Goal: Task Accomplishment & Management: Manage account settings

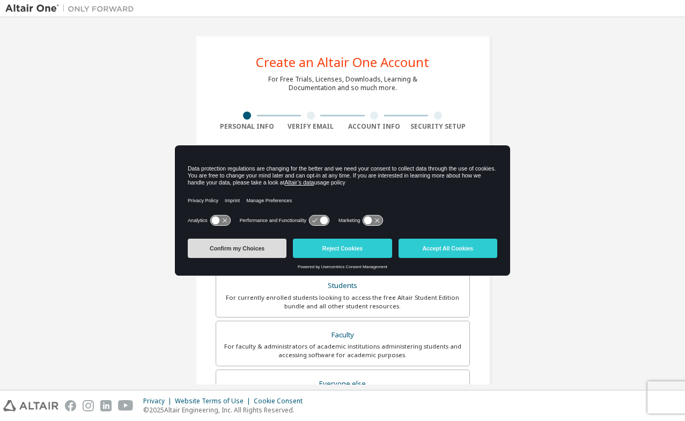
click at [278, 253] on button "Confirm my Choices" at bounding box center [237, 248] width 99 height 19
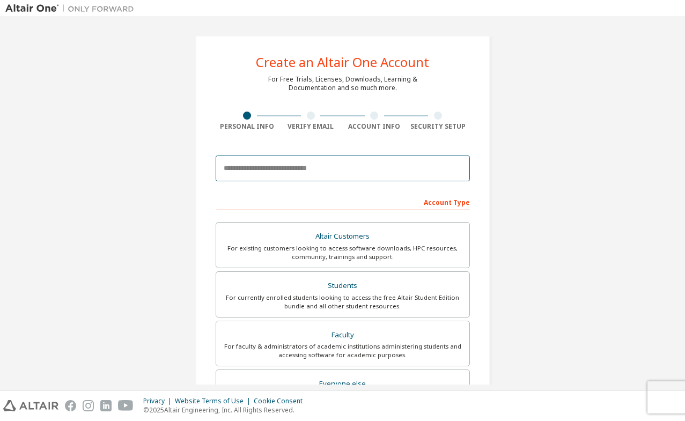
click at [295, 165] on input "email" at bounding box center [342, 168] width 254 height 26
type input "**********"
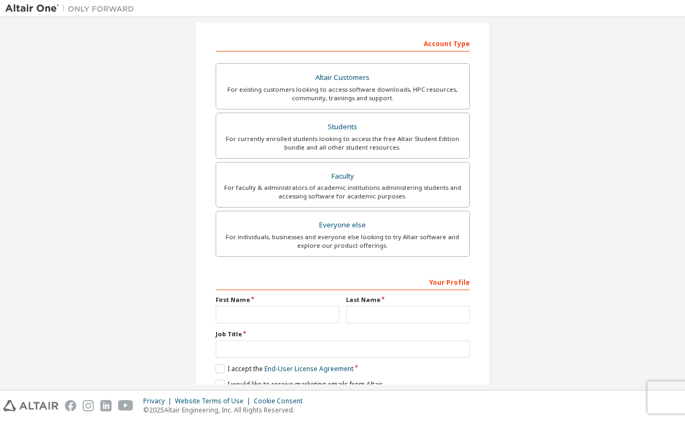
scroll to position [206, 0]
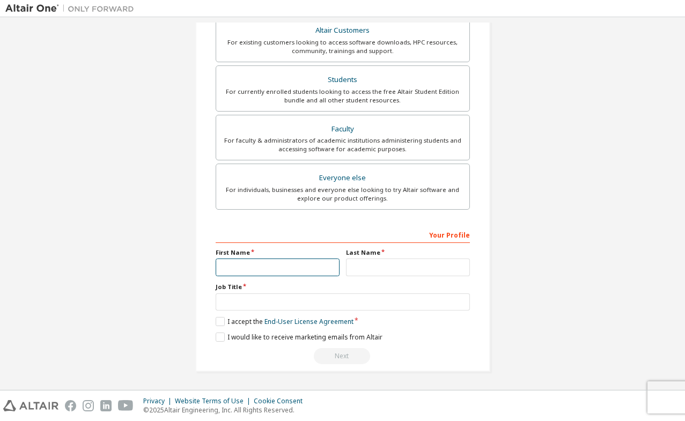
click at [304, 266] on input "text" at bounding box center [277, 267] width 124 height 18
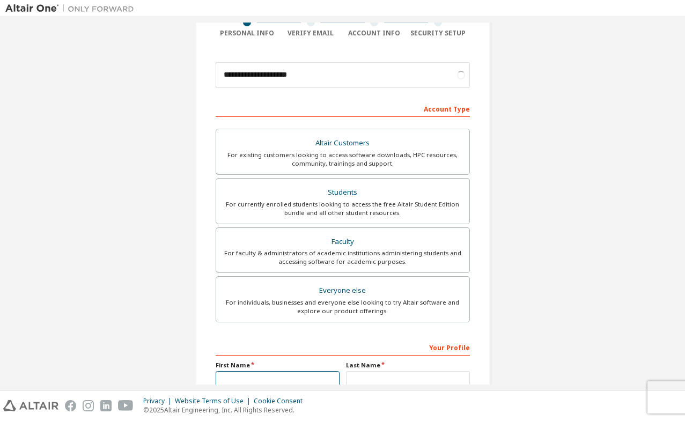
scroll to position [86, 0]
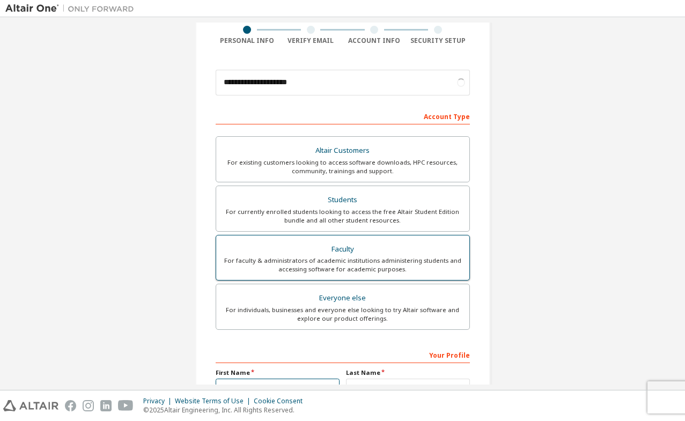
type input "*****"
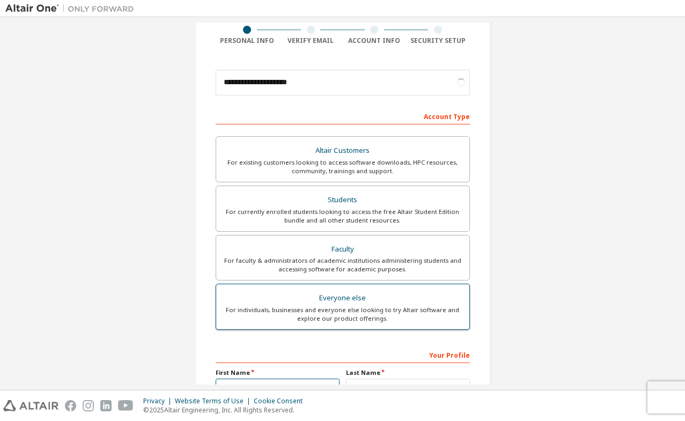
scroll to position [206, 0]
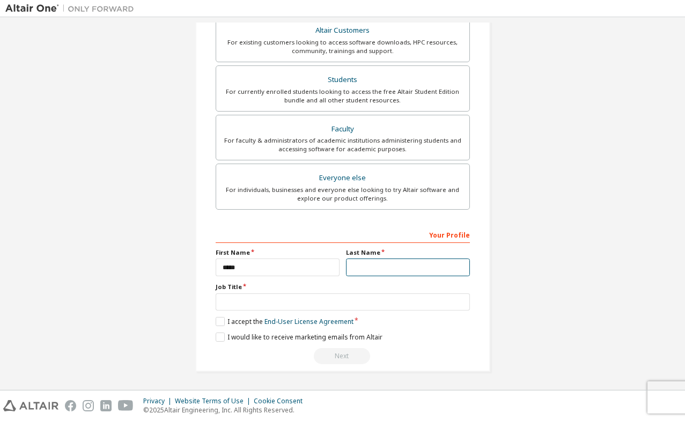
click at [369, 266] on input "text" at bounding box center [408, 267] width 124 height 18
type input "****"
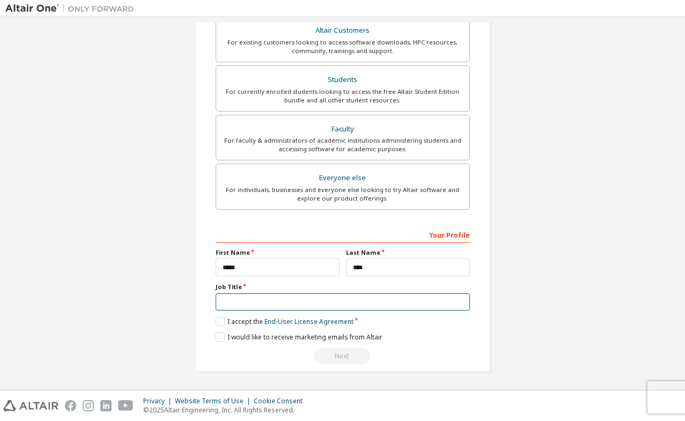
click at [369, 305] on input "text" at bounding box center [342, 302] width 254 height 18
type input "*******"
click at [219, 325] on label "I accept the End-User License Agreement" at bounding box center [284, 321] width 138 height 9
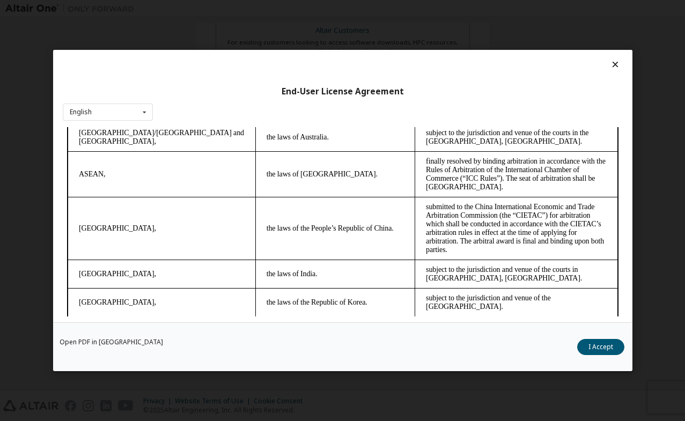
scroll to position [6, 0]
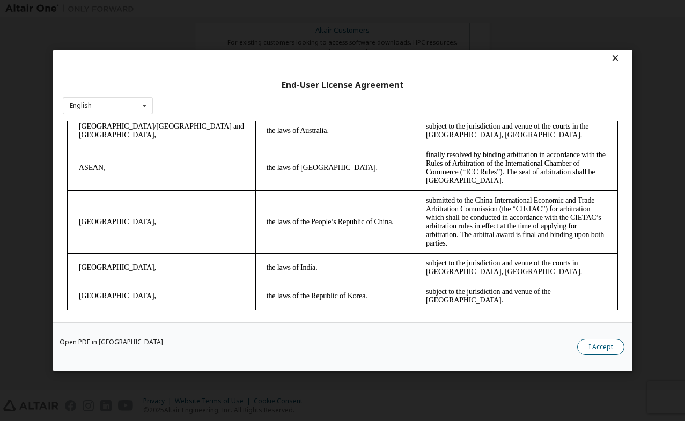
click at [612, 344] on button "I Accept" at bounding box center [600, 347] width 47 height 16
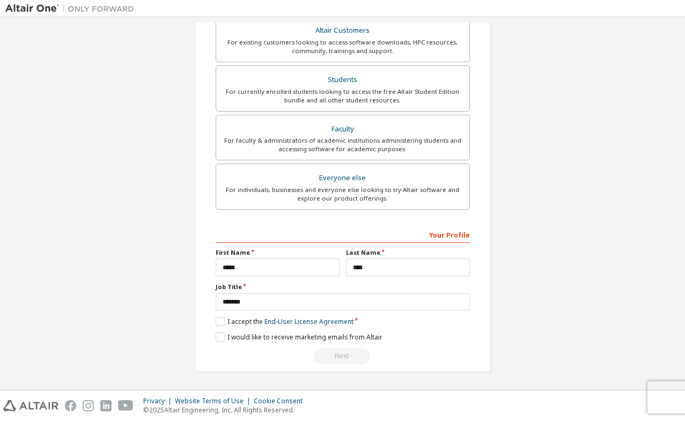
click at [340, 353] on div "Next" at bounding box center [342, 356] width 254 height 16
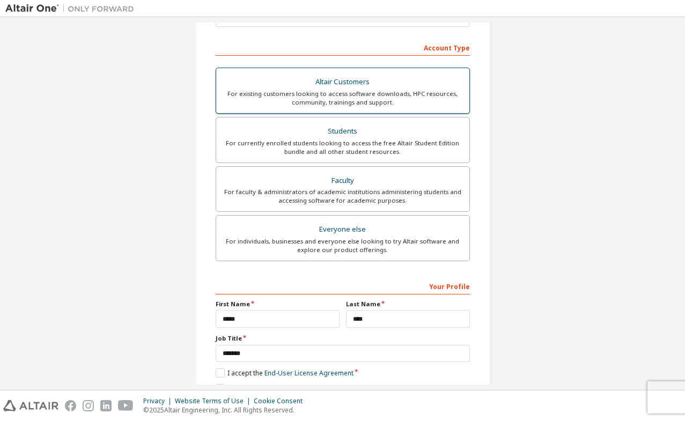
scroll to position [162, 0]
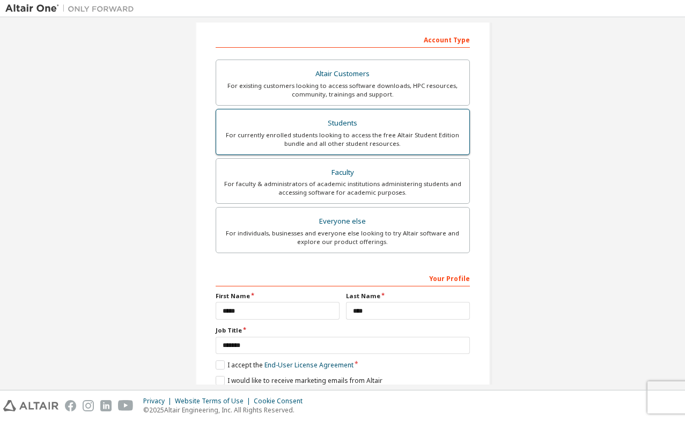
click at [328, 139] on div "For currently enrolled students looking to access the free Altair Student Editi…" at bounding box center [342, 139] width 240 height 17
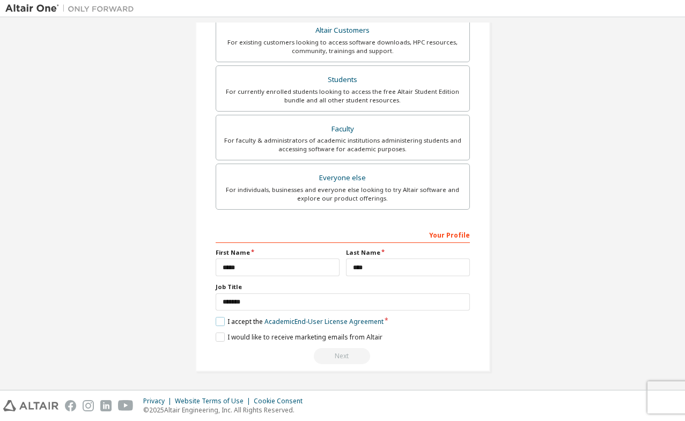
click at [217, 321] on label "I accept the Academic End-User License Agreement" at bounding box center [299, 321] width 168 height 9
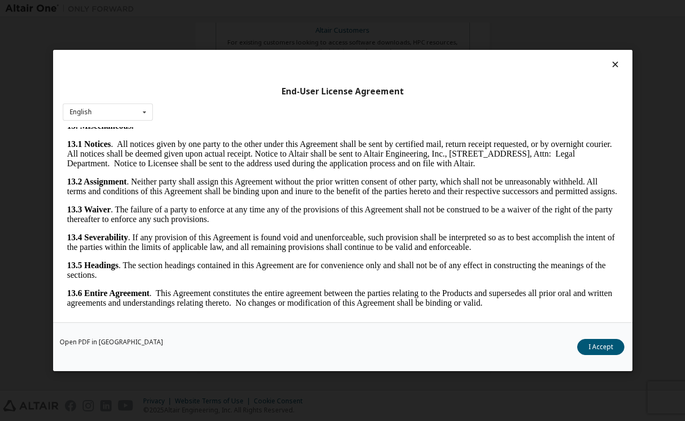
scroll to position [6, 0]
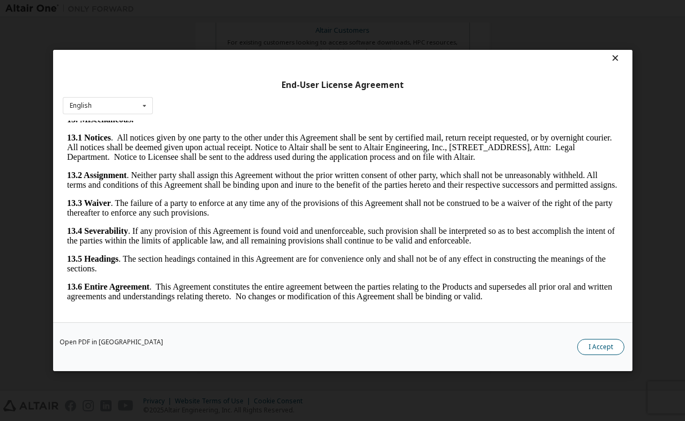
click at [593, 347] on button "I Accept" at bounding box center [600, 347] width 47 height 16
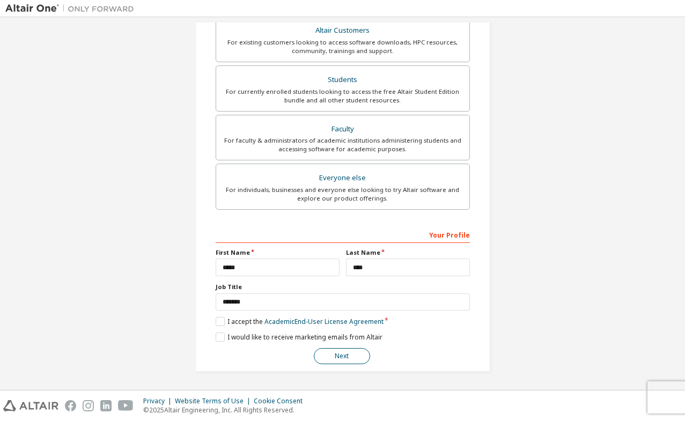
click at [353, 359] on button "Next" at bounding box center [342, 356] width 56 height 16
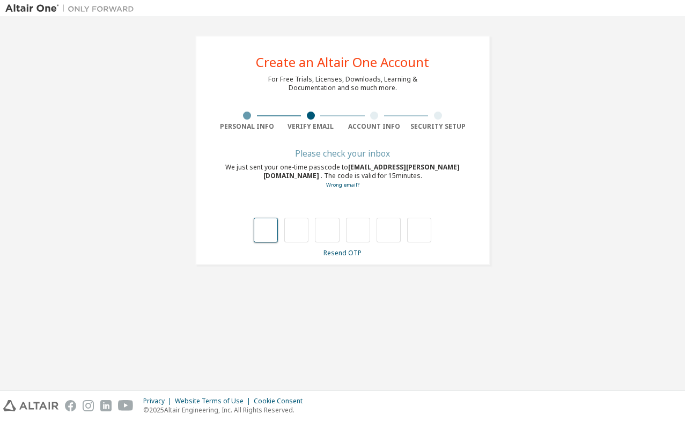
click at [267, 225] on input "text" at bounding box center [266, 230] width 24 height 25
type input "*"
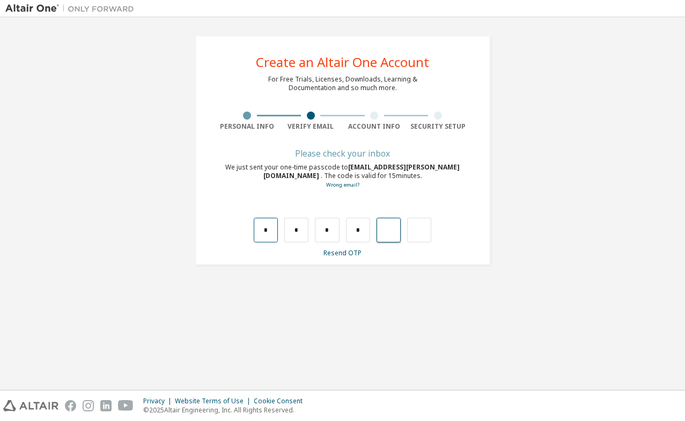
type input "*"
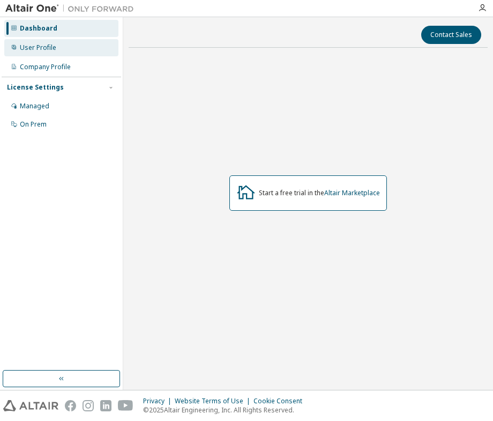
click at [78, 55] on div "User Profile" at bounding box center [61, 47] width 114 height 17
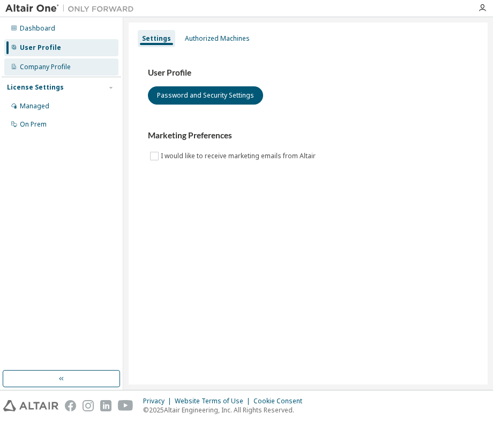
click at [76, 61] on div "Company Profile" at bounding box center [61, 66] width 114 height 17
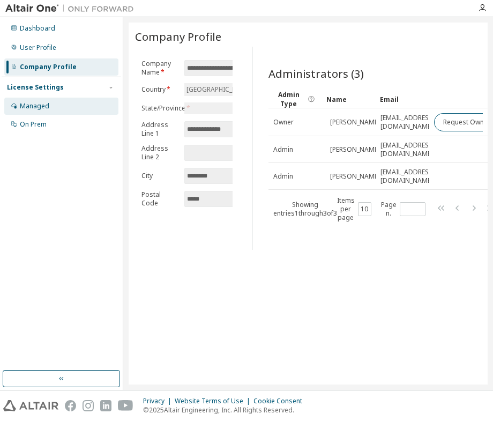
click at [76, 101] on div "Managed" at bounding box center [61, 106] width 114 height 17
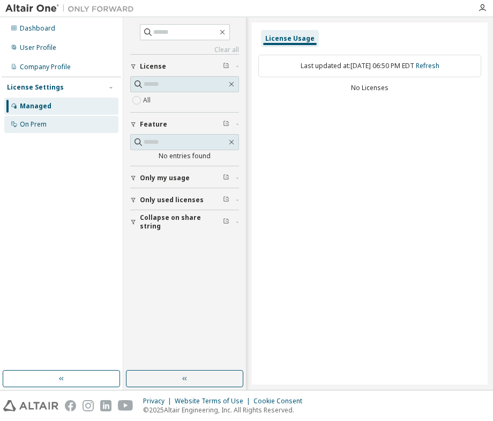
click at [38, 122] on div "On Prem" at bounding box center [33, 124] width 27 height 9
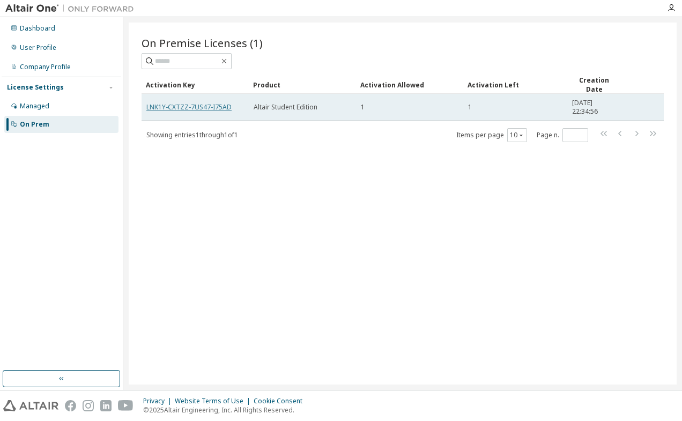
click at [207, 107] on link "LNK1Y-CXTZZ-7US47-I75AD" at bounding box center [188, 106] width 85 height 9
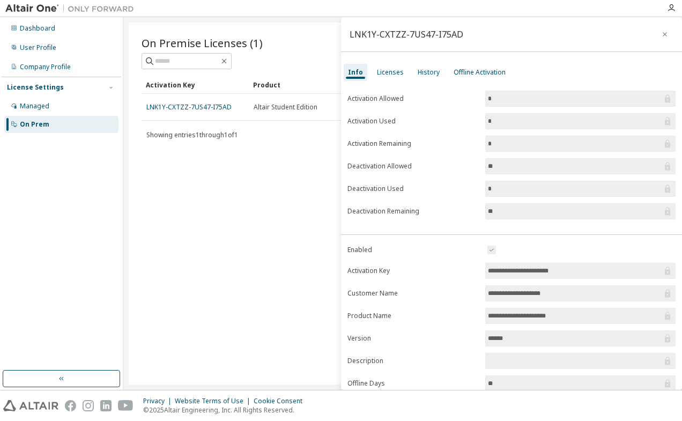
click at [415, 39] on div "LNK1Y-CXTZZ-7US47-I75AD" at bounding box center [407, 34] width 114 height 9
copy div "LNK1Y-CXTZZ-7US47-I75AD"
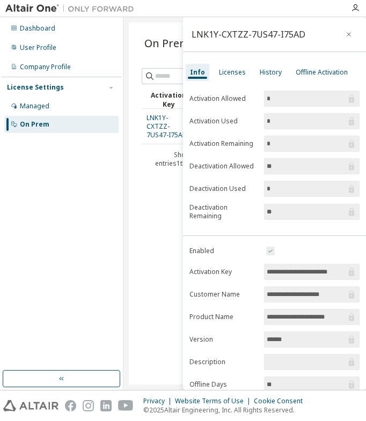
click at [235, 33] on div "LNK1Y-CXTZZ-7US47-I75AD" at bounding box center [248, 34] width 114 height 9
copy div "LNK1Y-CXTZZ-7US47-I75AD"
click at [136, 103] on div "On Premise Licenses (1) Clear Load Save Save As Field Operator Value Select fil…" at bounding box center [245, 204] width 232 height 362
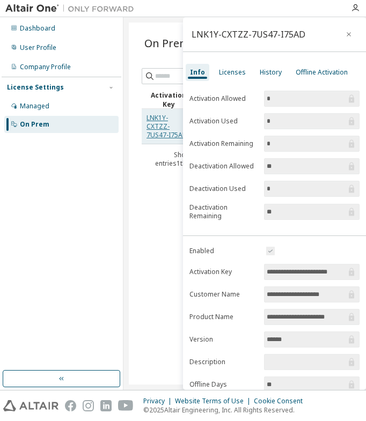
click at [152, 118] on link "LNK1Y-CXTZZ-7US47-I75AD" at bounding box center [166, 126] width 41 height 26
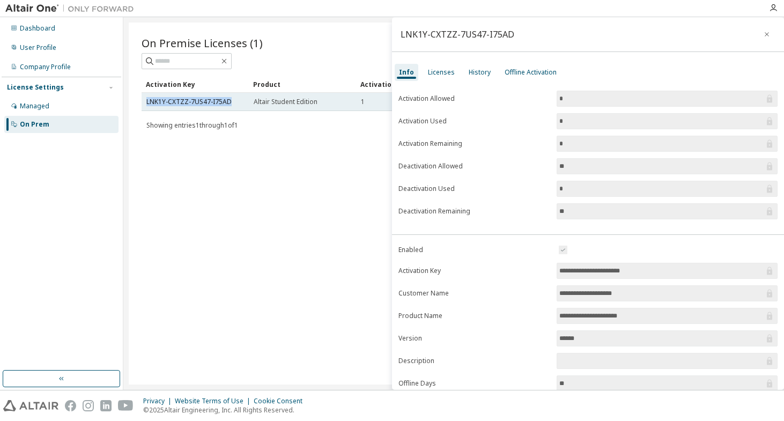
drag, startPoint x: 233, startPoint y: 101, endPoint x: 145, endPoint y: 100, distance: 87.4
click at [145, 100] on td "LNK1Y-CXTZZ-7US47-I75AD" at bounding box center [195, 102] width 107 height 18
copy link "LNK1Y-CXTZZ-7US47-I75AD"
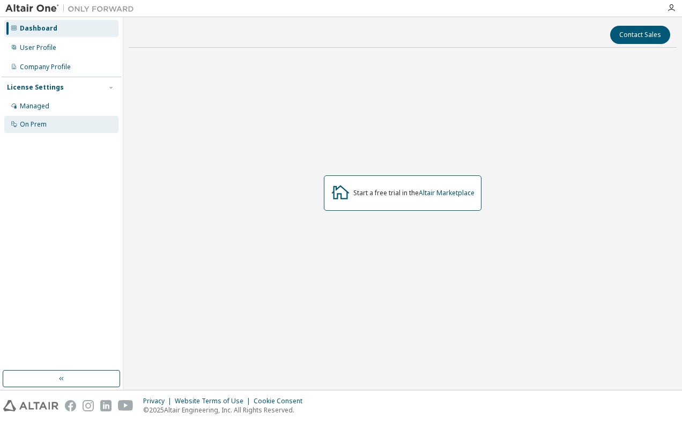
click at [37, 125] on div "On Prem" at bounding box center [33, 124] width 27 height 9
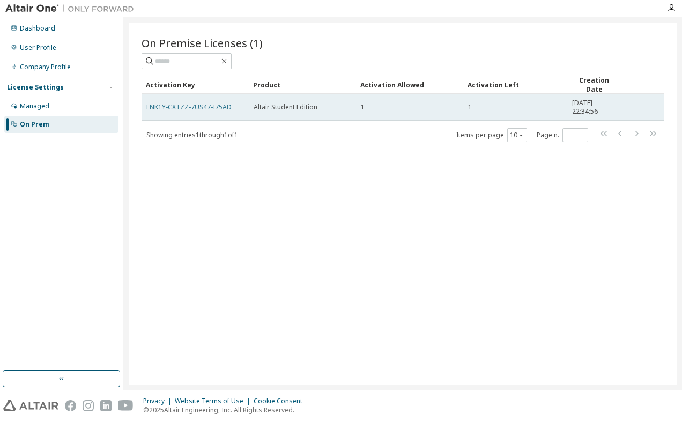
click at [206, 107] on link "LNK1Y-CXTZZ-7US47-I75AD" at bounding box center [188, 106] width 85 height 9
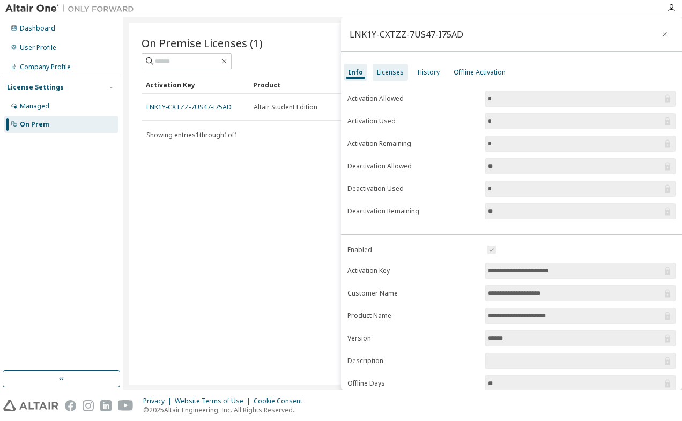
click at [386, 77] on div "Licenses" at bounding box center [390, 72] width 35 height 17
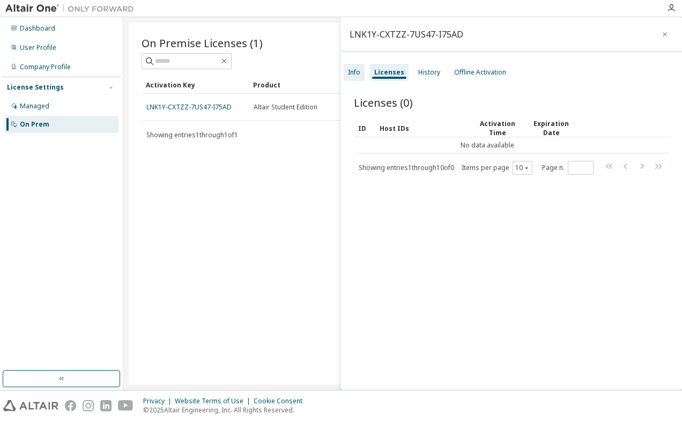
click at [357, 75] on div "Info" at bounding box center [354, 72] width 12 height 9
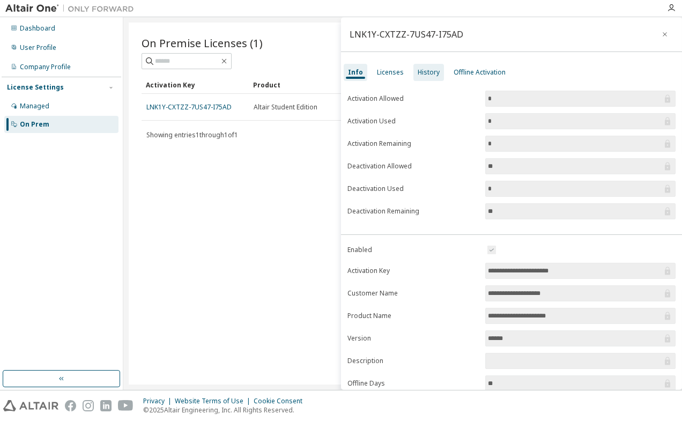
click at [430, 71] on div "History" at bounding box center [429, 72] width 22 height 9
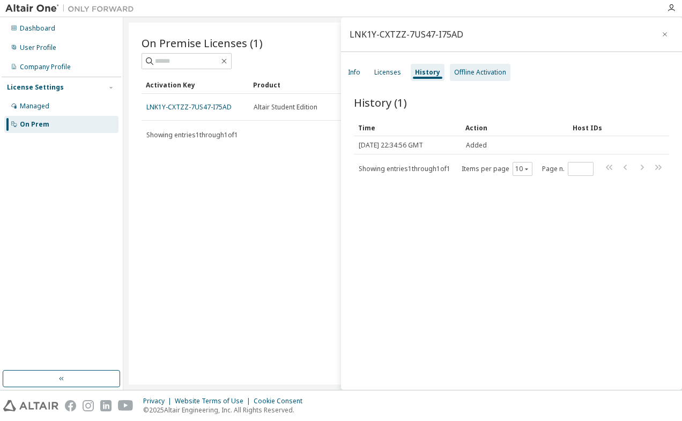
click at [463, 74] on div "Offline Activation" at bounding box center [480, 72] width 52 height 9
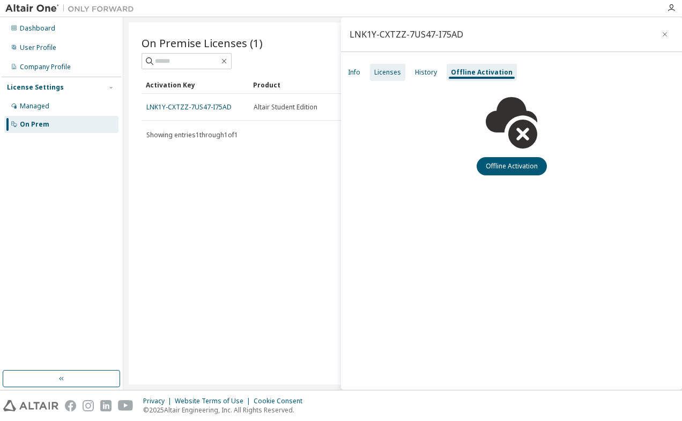
click at [383, 71] on div "Licenses" at bounding box center [387, 72] width 27 height 9
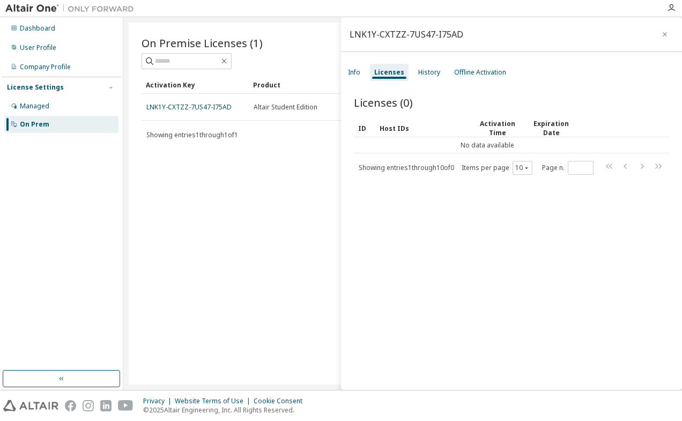
click at [366, 72] on div "Info Licenses History Offline Activation" at bounding box center [511, 72] width 341 height 19
click at [359, 73] on div "Info" at bounding box center [354, 72] width 12 height 9
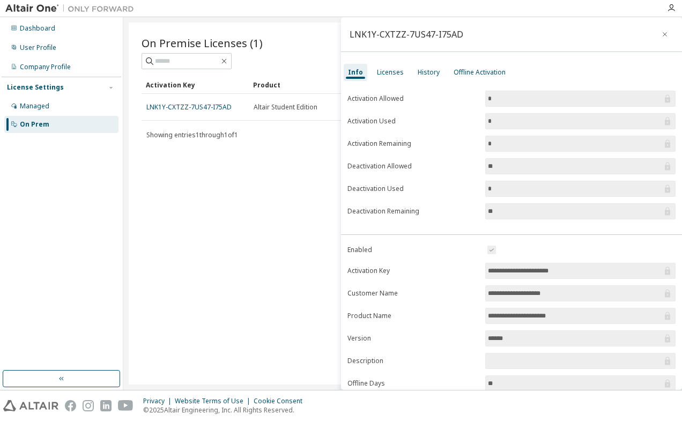
click at [408, 33] on div "LNK1Y-CXTZZ-7US47-I75AD" at bounding box center [407, 34] width 114 height 9
copy div "LNK1Y-CXTZZ-7US47-I75AD"
click at [383, 73] on div "Licenses" at bounding box center [390, 72] width 27 height 9
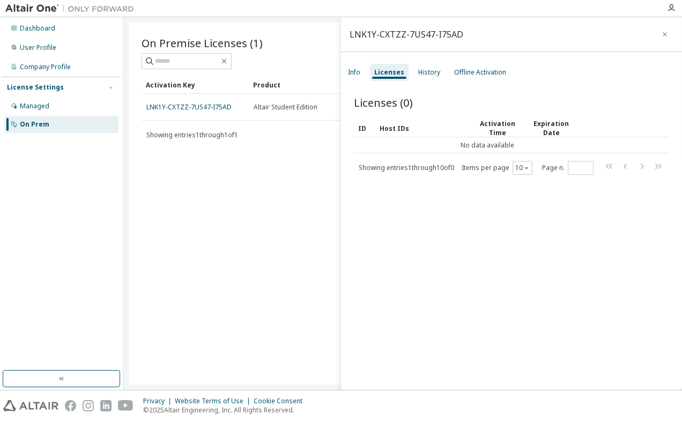
scroll to position [17, 0]
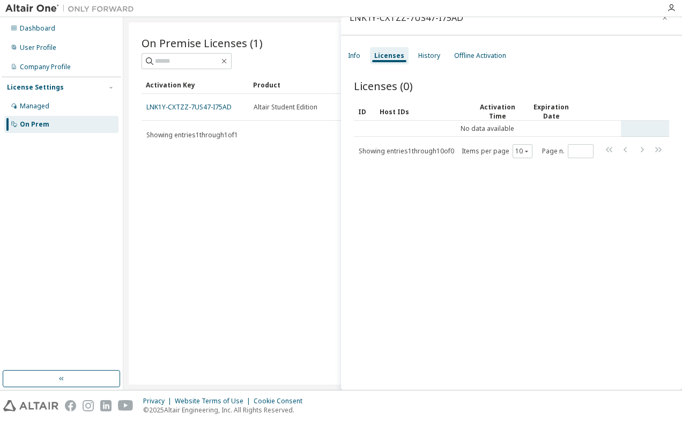
click at [634, 129] on tr "No data available" at bounding box center [511, 129] width 315 height 16
click at [242, 153] on div "On Premise Licenses (1) Clear Load Save Save As Field Operator Value Select fil…" at bounding box center [403, 204] width 548 height 362
click at [661, 21] on icon "button" at bounding box center [665, 17] width 8 height 9
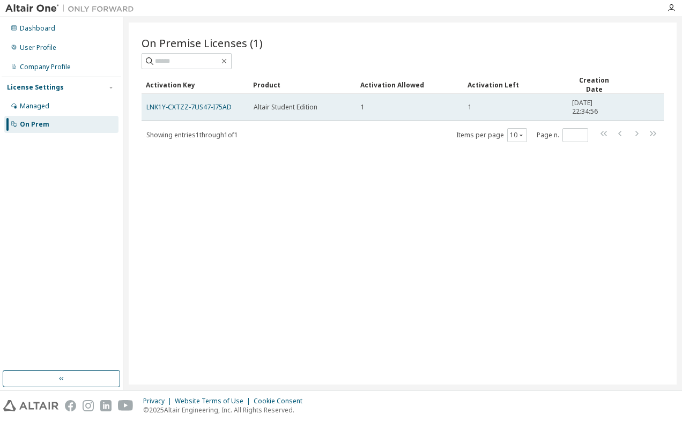
click at [573, 106] on span "[DATE] 22:34:56" at bounding box center [594, 107] width 44 height 17
click at [185, 107] on link "LNK1Y-CXTZZ-7US47-I75AD" at bounding box center [188, 106] width 85 height 9
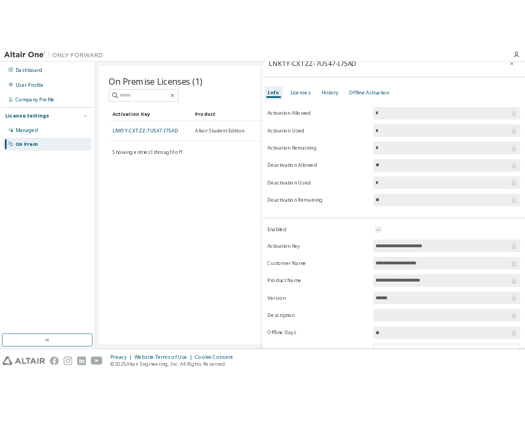
scroll to position [0, 0]
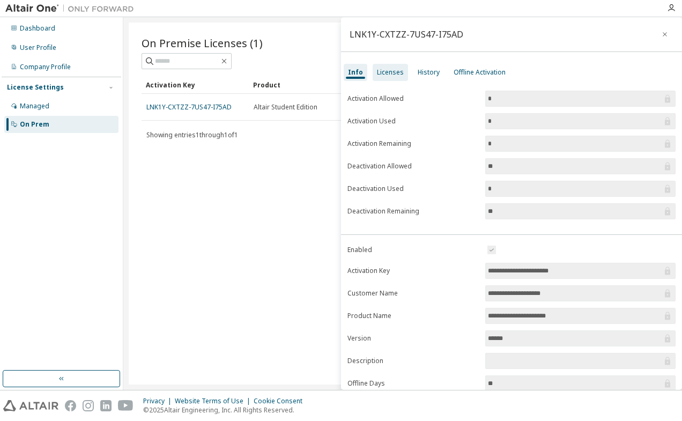
click at [379, 70] on div "Licenses" at bounding box center [390, 72] width 27 height 9
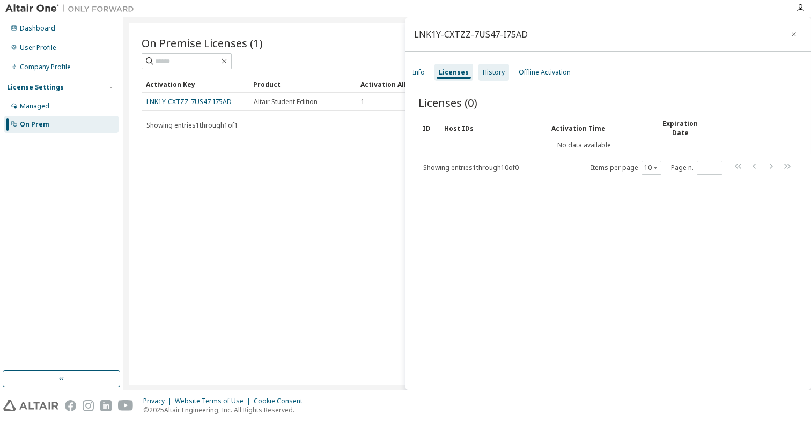
click at [482, 68] on div "History" at bounding box center [493, 72] width 22 height 9
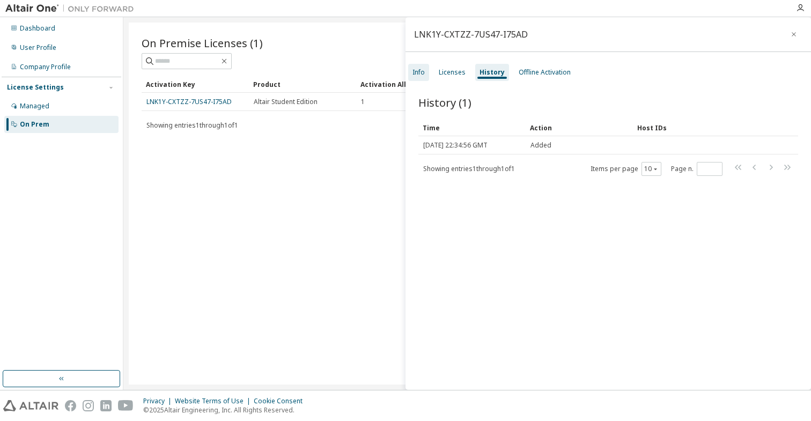
click at [425, 72] on div "Info" at bounding box center [418, 72] width 21 height 17
